Goal: Ask a question

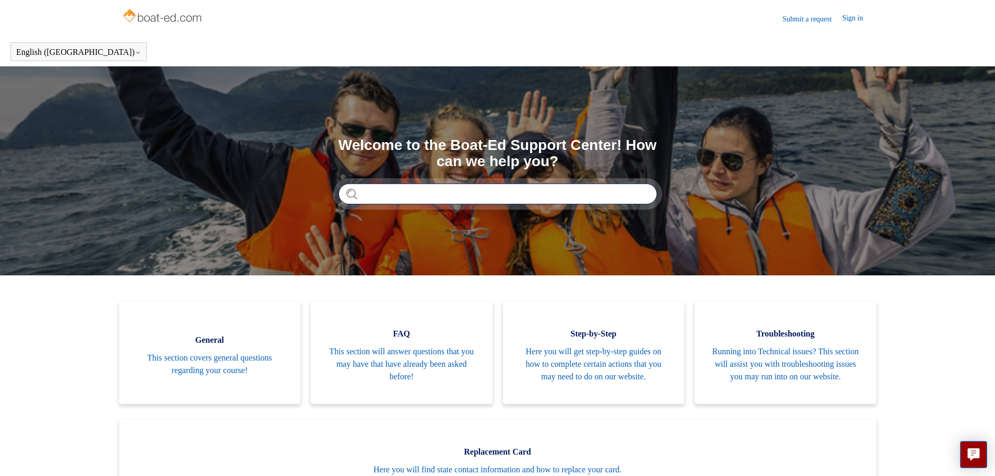
click at [382, 193] on input "Search" at bounding box center [497, 193] width 319 height 21
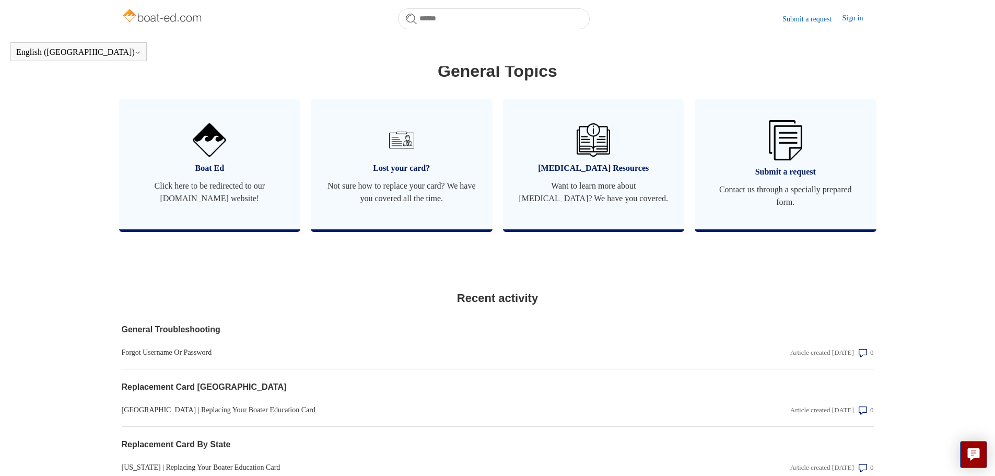
scroll to position [598, 0]
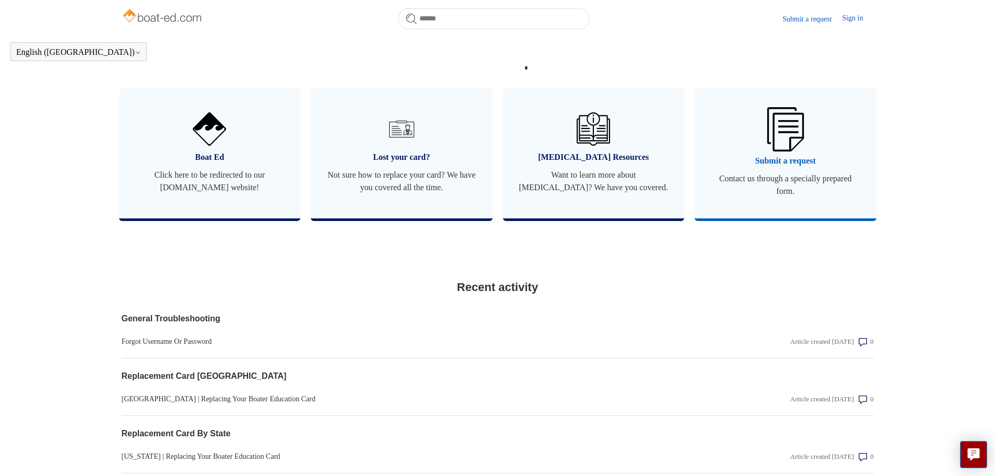
click at [775, 167] on span "Submit a request" at bounding box center [785, 161] width 150 height 13
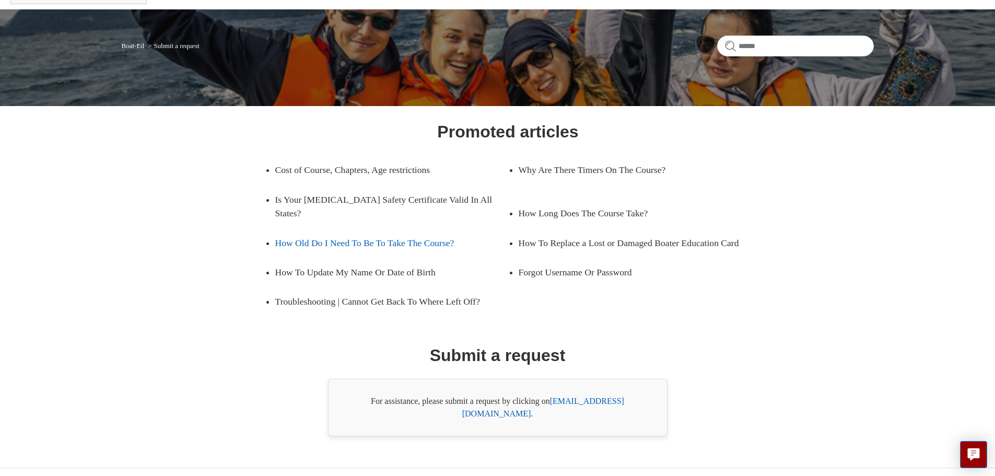
scroll to position [60, 0]
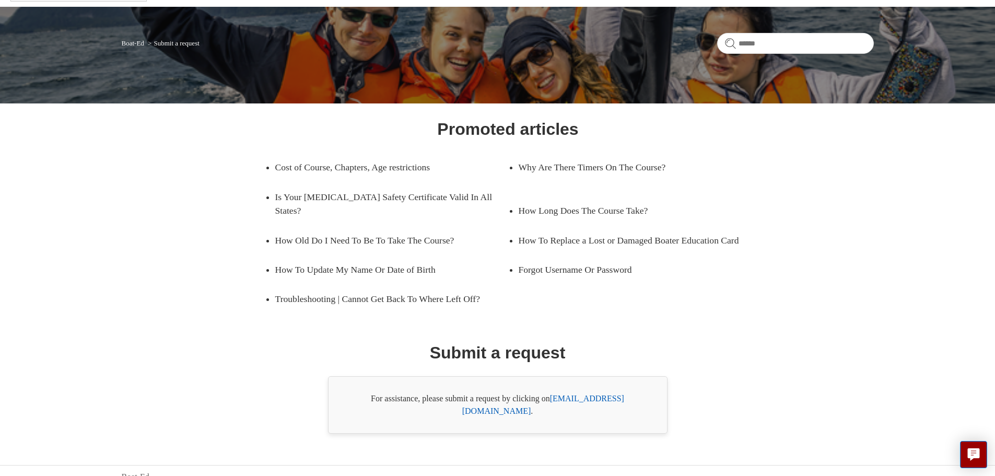
click at [590, 397] on link "[EMAIL_ADDRESS][DOMAIN_NAME]" at bounding box center [543, 404] width 162 height 21
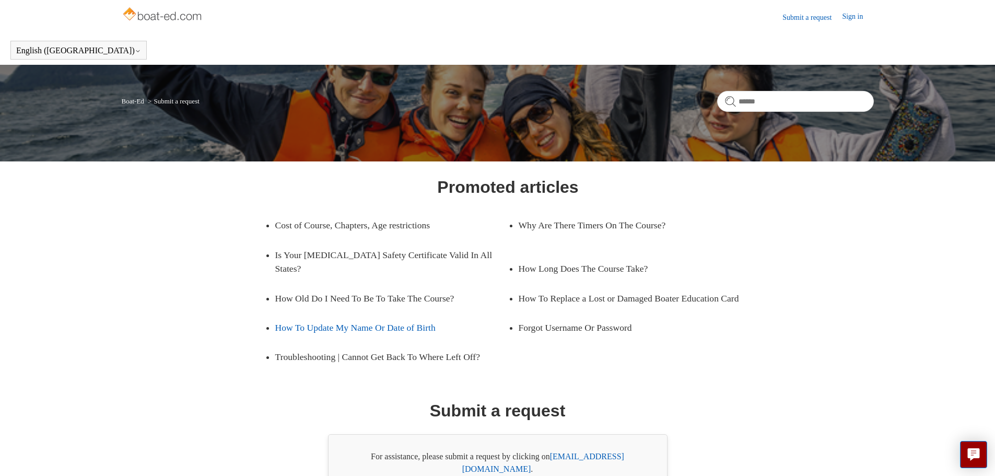
scroll to position [0, 0]
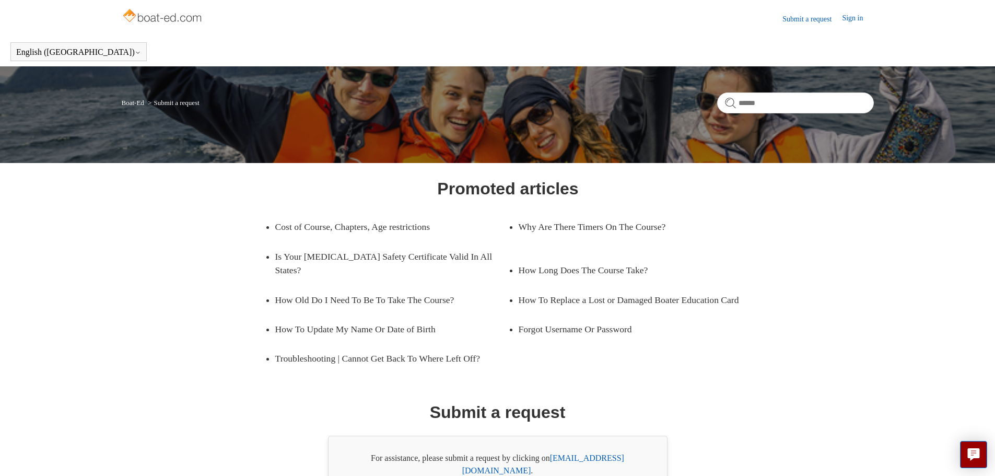
click at [851, 23] on link "Sign in" at bounding box center [857, 19] width 31 height 13
